Goal: Information Seeking & Learning: Learn about a topic

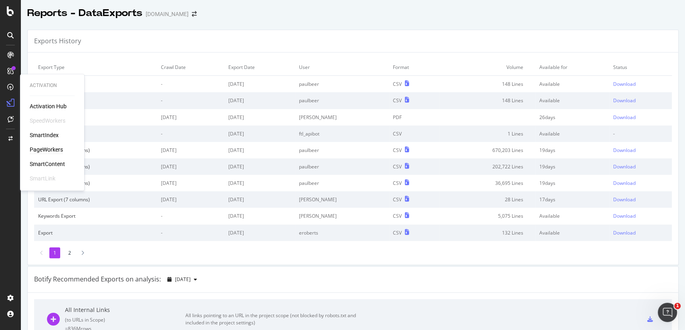
click at [42, 150] on div "PageWorkers" at bounding box center [46, 150] width 33 height 8
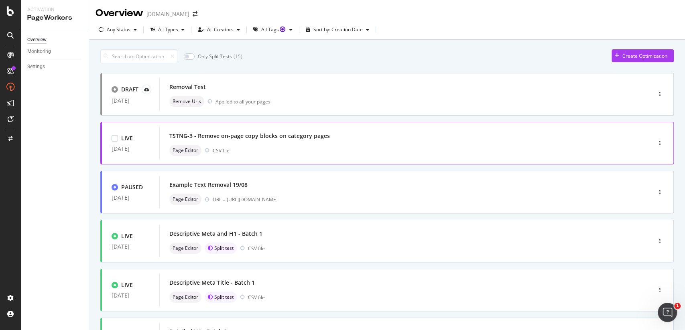
click at [370, 138] on div "TSTNG-3 - Remove on-page copy blocks on category pages" at bounding box center [393, 135] width 448 height 11
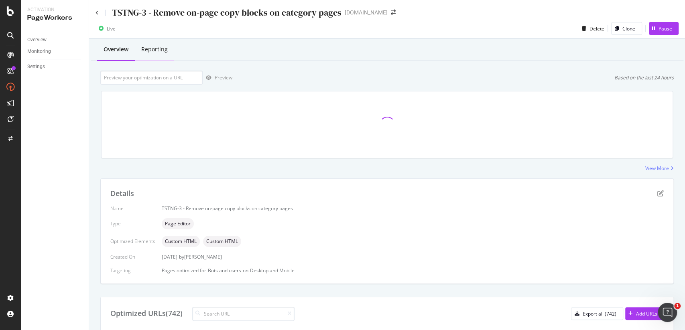
click at [161, 56] on div "Reporting" at bounding box center [154, 50] width 39 height 22
